Goal: Transaction & Acquisition: Purchase product/service

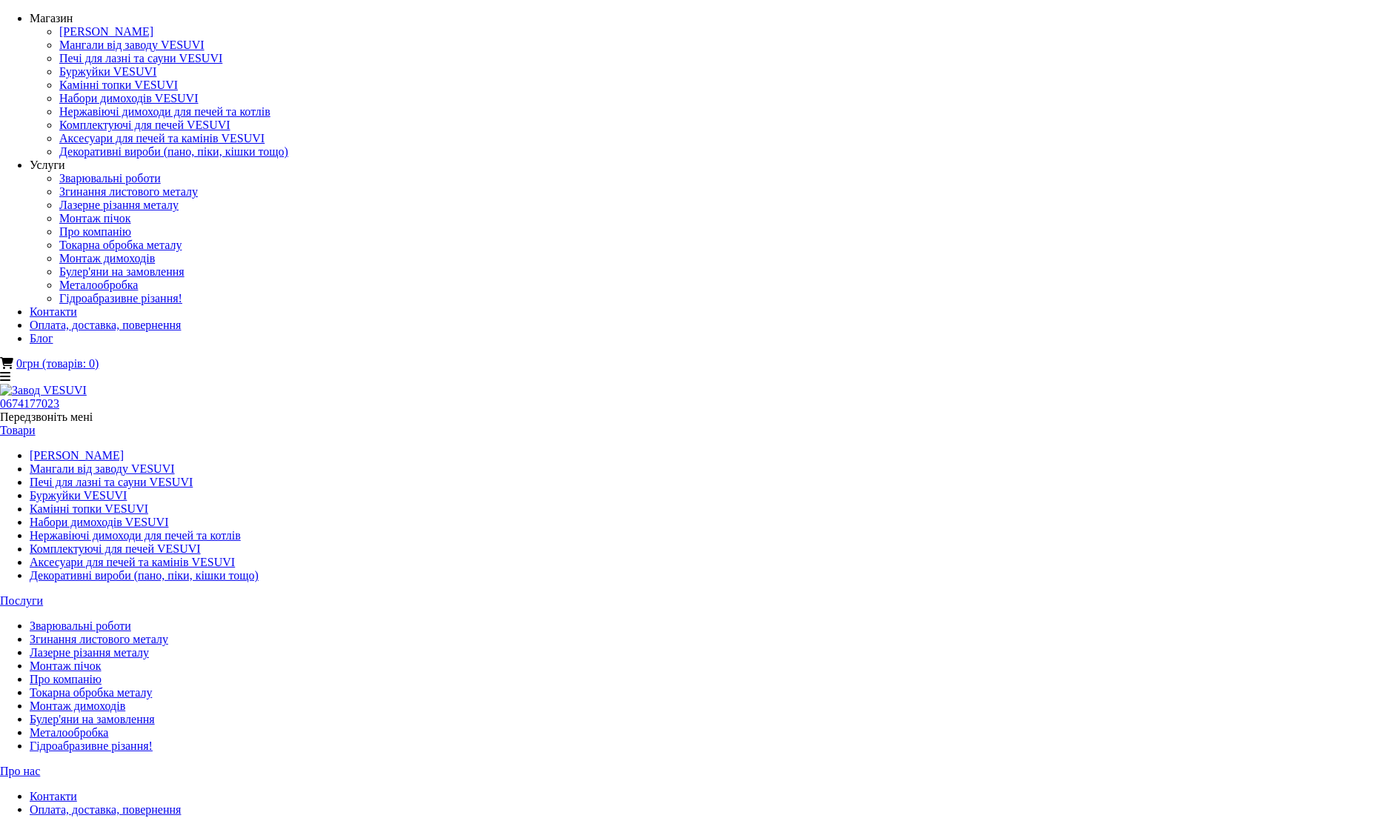
select select "**********"
click option "**********" at bounding box center [0, 0] width 0 height 0
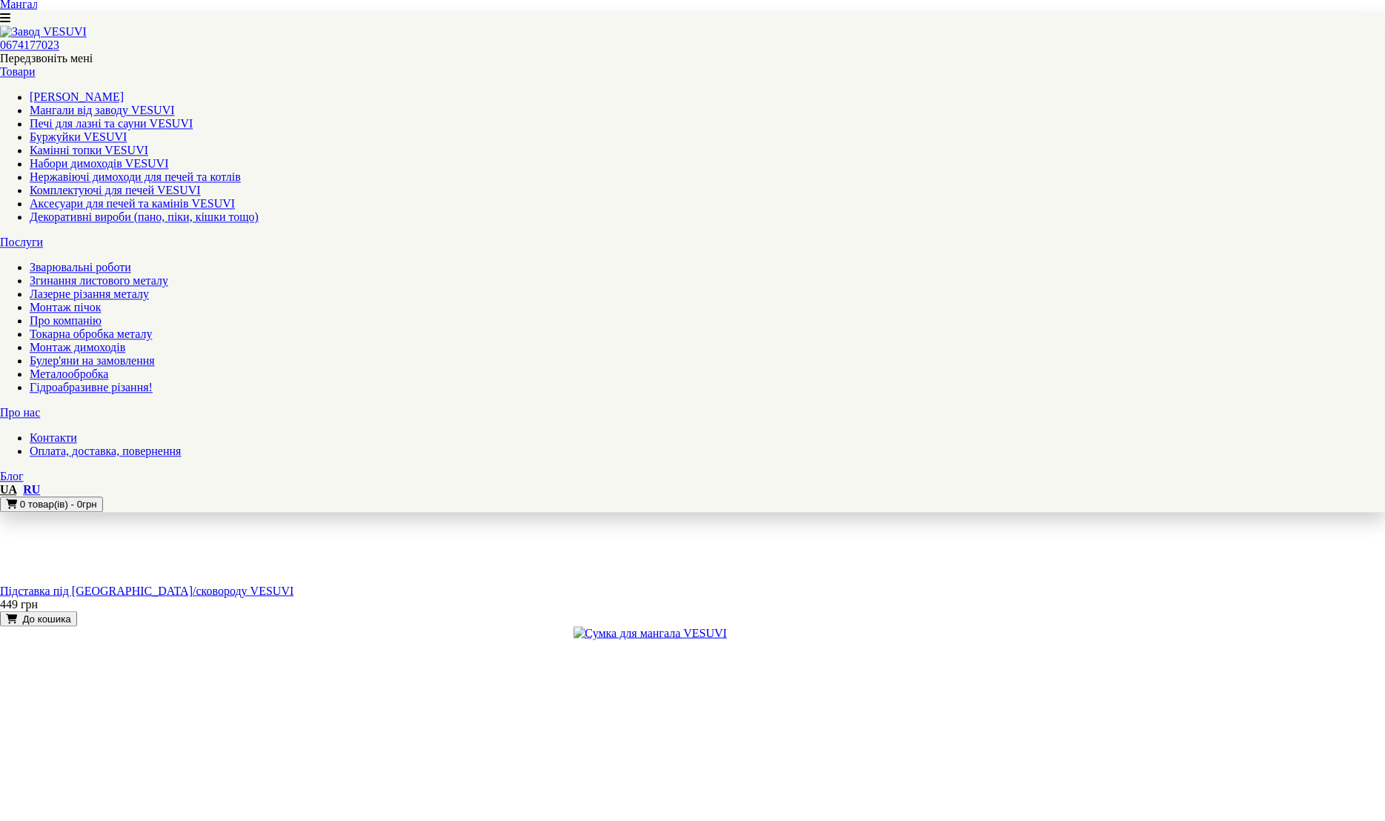
scroll to position [1509, 0]
